Goal: Check status: Check status

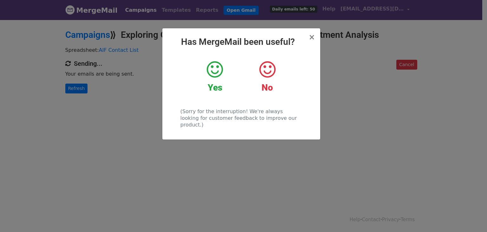
click at [218, 70] on icon at bounding box center [215, 69] width 16 height 19
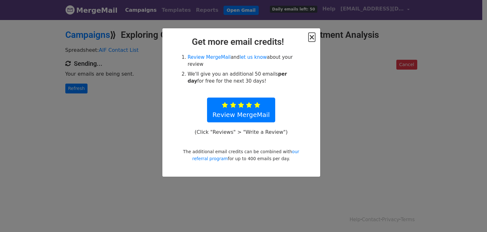
click at [313, 37] on span "×" at bounding box center [312, 37] width 6 height 9
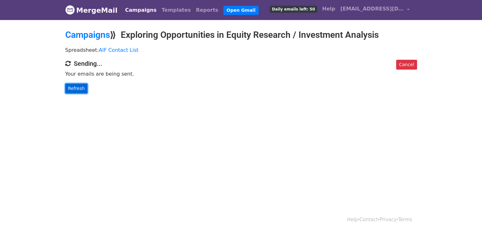
click at [82, 89] on link "Refresh" at bounding box center [76, 88] width 23 height 10
click at [75, 88] on link "Refresh" at bounding box center [76, 88] width 23 height 10
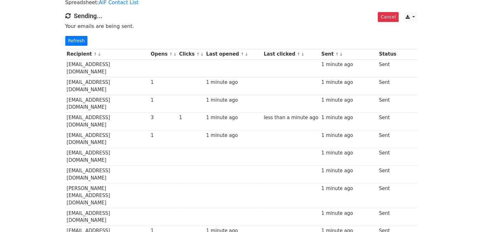
scroll to position [10, 0]
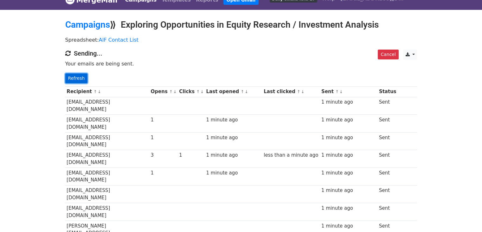
click at [72, 80] on link "Refresh" at bounding box center [76, 78] width 23 height 10
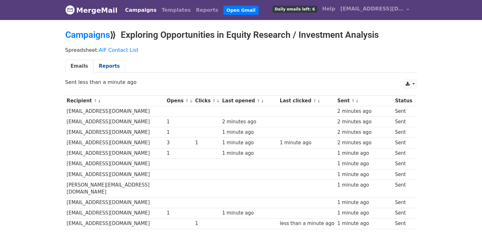
click at [102, 66] on link "Reports" at bounding box center [110, 66] width 32 height 13
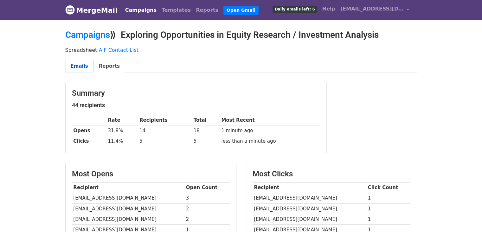
click at [75, 69] on link "Emails" at bounding box center [79, 66] width 28 height 13
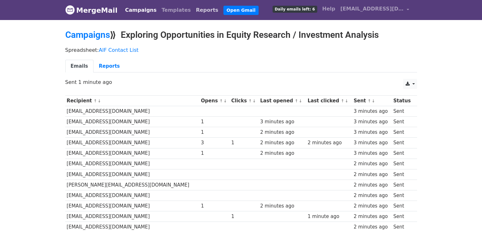
click at [193, 10] on link "Reports" at bounding box center [207, 10] width 28 height 13
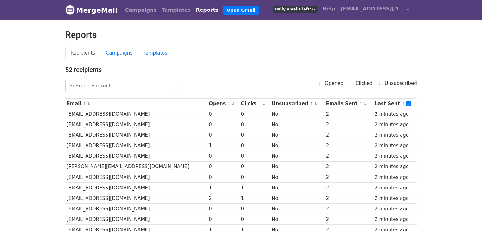
click at [324, 82] on input "Opened" at bounding box center [321, 83] width 4 height 4
checkbox input "true"
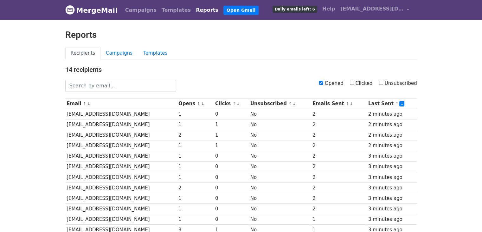
click at [324, 83] on input "Opened" at bounding box center [321, 83] width 4 height 4
checkbox input "false"
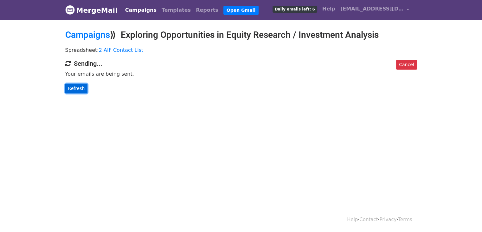
click at [77, 88] on link "Refresh" at bounding box center [76, 88] width 23 height 10
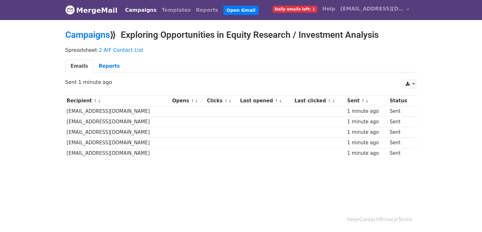
scroll to position [1, 0]
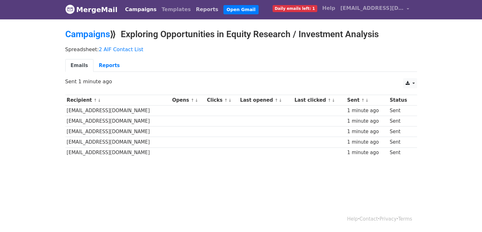
click at [193, 10] on link "Reports" at bounding box center [207, 9] width 28 height 13
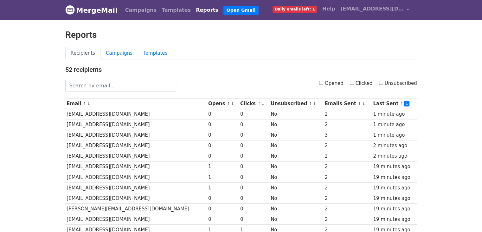
click at [324, 82] on input "Opened" at bounding box center [321, 83] width 4 height 4
checkbox input "true"
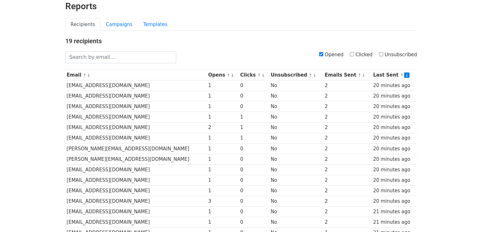
scroll to position [24, 0]
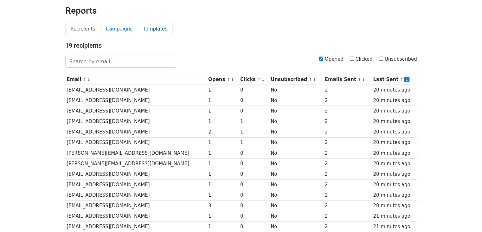
click at [150, 26] on link "Templates" at bounding box center [155, 29] width 35 height 13
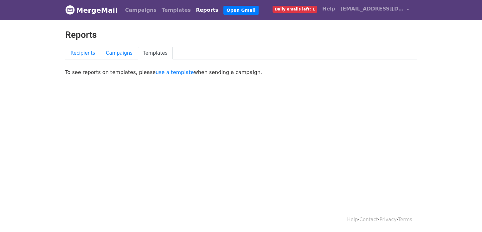
click at [193, 10] on link "Reports" at bounding box center [207, 10] width 28 height 13
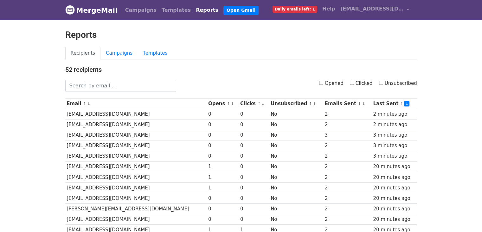
click at [383, 81] on input "Unsubscribed" at bounding box center [381, 83] width 4 height 4
checkbox input "true"
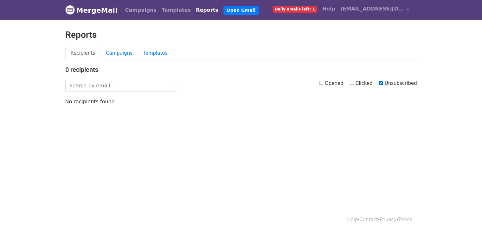
click at [354, 82] on input "Clicked" at bounding box center [352, 83] width 4 height 4
checkbox input "true"
click at [383, 83] on input "Unsubscribed" at bounding box center [381, 83] width 4 height 4
checkbox input "false"
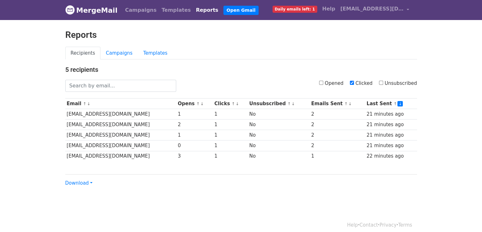
click at [353, 81] on input "Clicked" at bounding box center [352, 83] width 4 height 4
checkbox input "false"
click at [113, 53] on link "Campaigns" at bounding box center [119, 53] width 37 height 13
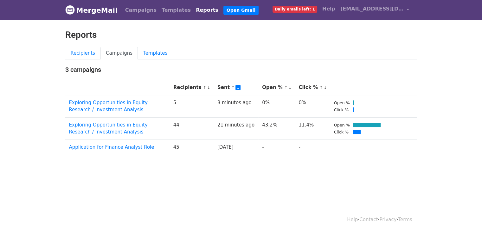
click at [288, 173] on body "MergeMail Campaigns Templates Reports Open Gmail Daily emails left: 1 Help [EMA…" at bounding box center [241, 92] width 482 height 185
click at [291, 177] on body "MergeMail Campaigns Templates Reports Open Gmail Daily emails left: 1 Help [EMA…" at bounding box center [241, 92] width 482 height 185
click at [89, 53] on link "Recipients" at bounding box center [83, 53] width 36 height 13
click at [144, 52] on link "Templates" at bounding box center [155, 53] width 35 height 13
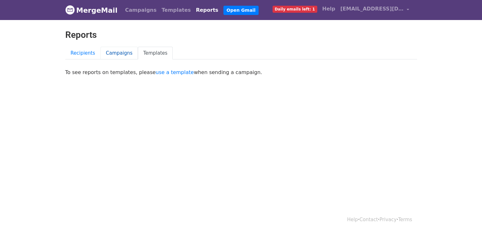
click at [117, 53] on link "Campaigns" at bounding box center [119, 53] width 37 height 13
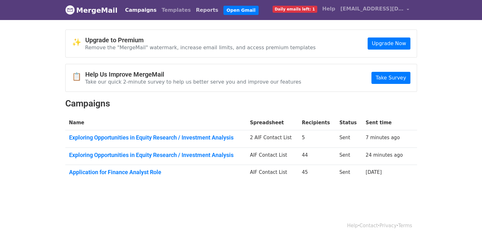
click at [193, 9] on link "Reports" at bounding box center [207, 10] width 28 height 13
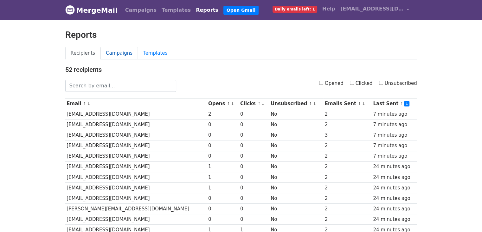
click at [113, 55] on link "Campaigns" at bounding box center [119, 53] width 37 height 13
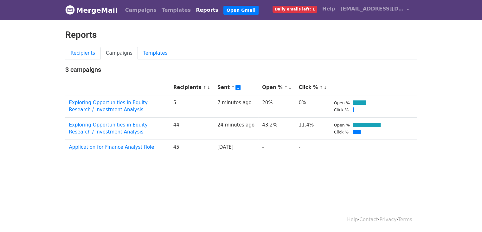
scroll to position [1, 0]
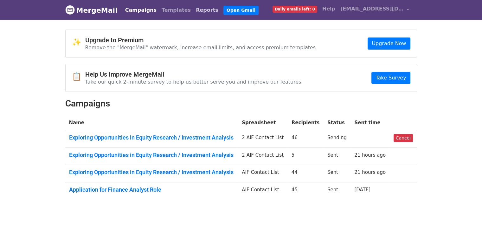
click at [193, 10] on link "Reports" at bounding box center [207, 10] width 28 height 13
